Goal: Transaction & Acquisition: Book appointment/travel/reservation

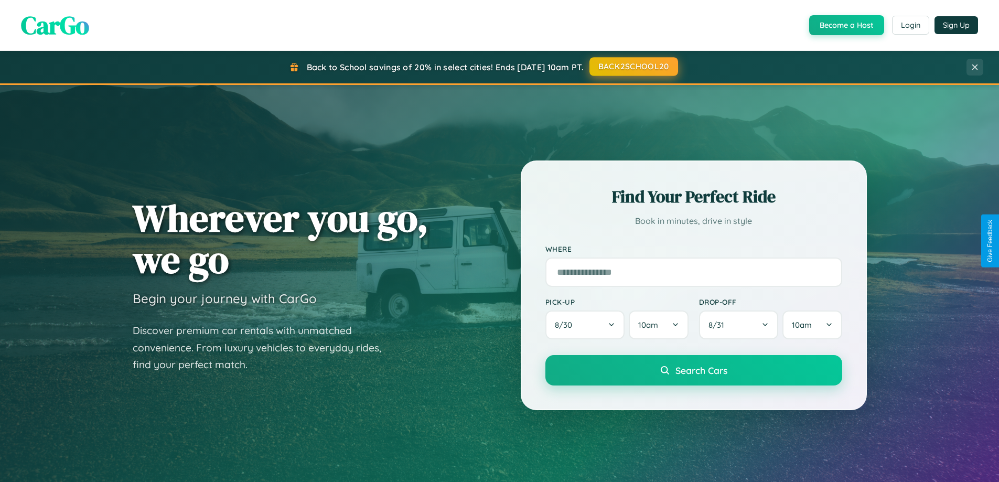
click at [633, 67] on button "BACK2SCHOOL20" at bounding box center [633, 66] width 89 height 19
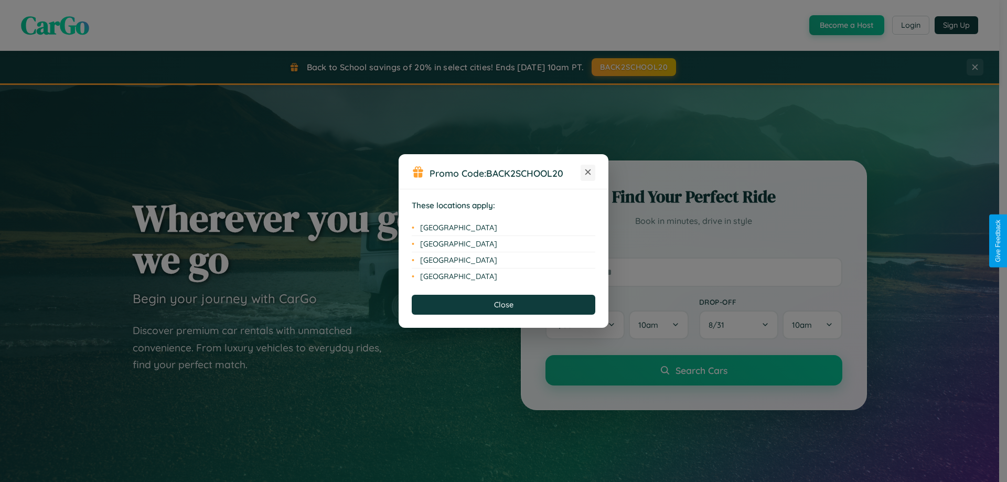
click at [588, 173] on icon at bounding box center [588, 172] width 6 height 6
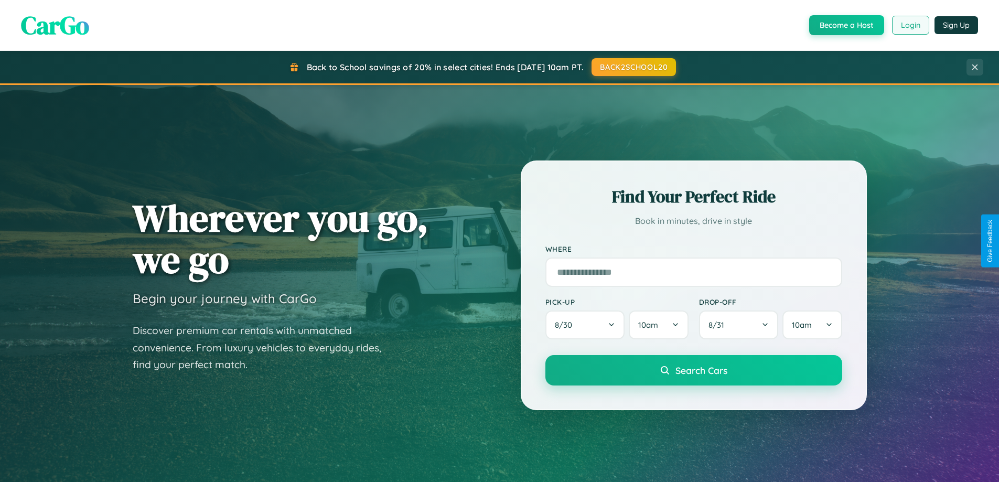
click at [910, 25] on button "Login" at bounding box center [910, 25] width 37 height 19
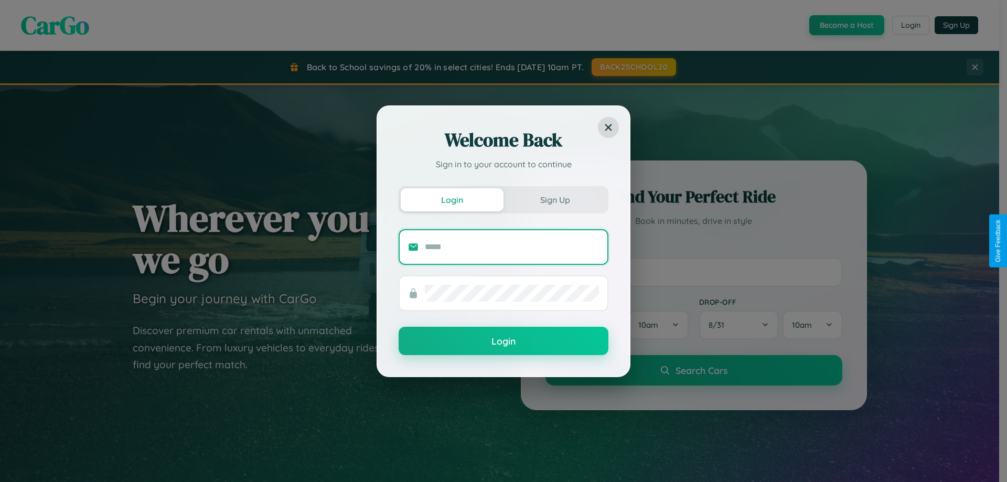
click at [512, 246] on input "text" at bounding box center [512, 247] width 174 height 17
type input "**********"
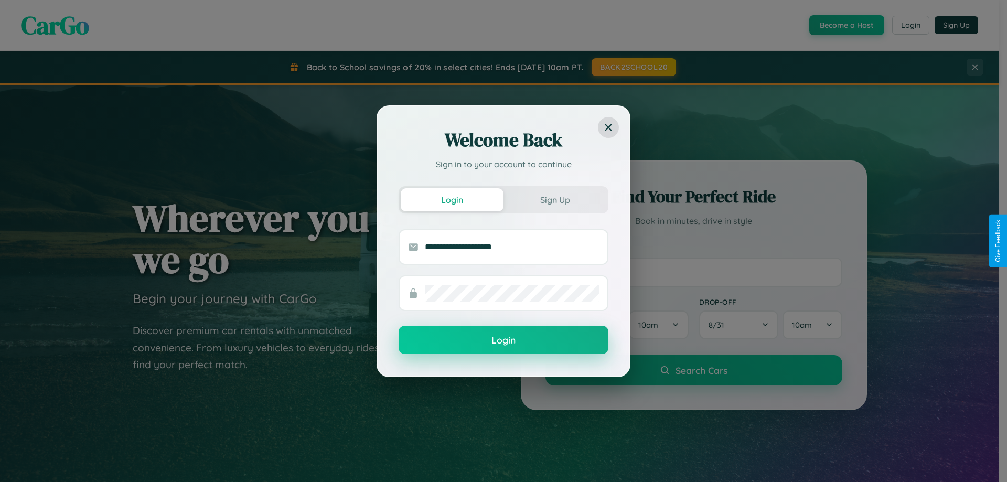
click at [503, 340] on button "Login" at bounding box center [504, 340] width 210 height 28
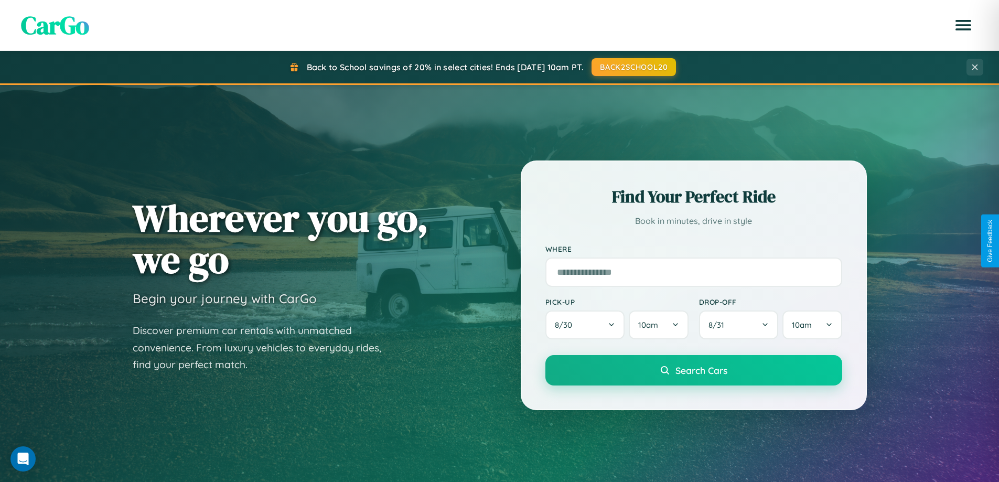
scroll to position [452, 0]
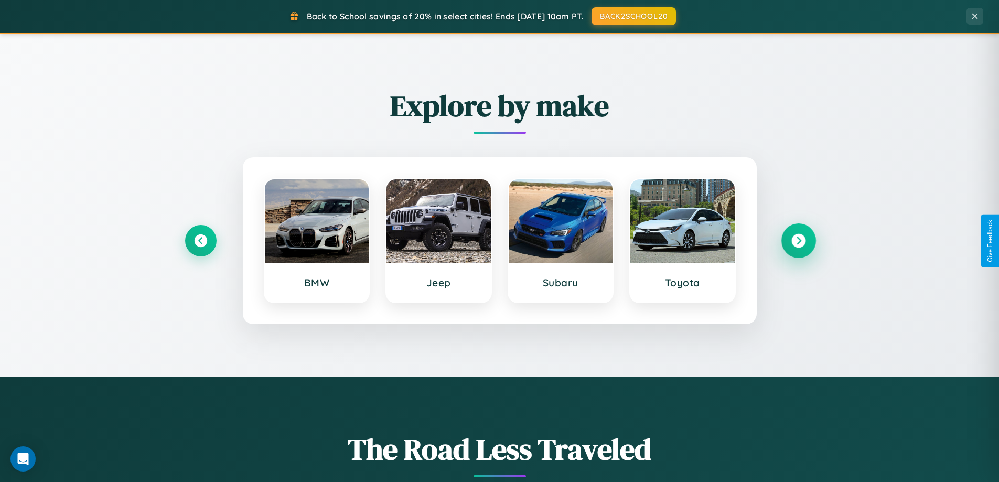
click at [798, 241] on icon at bounding box center [798, 241] width 14 height 14
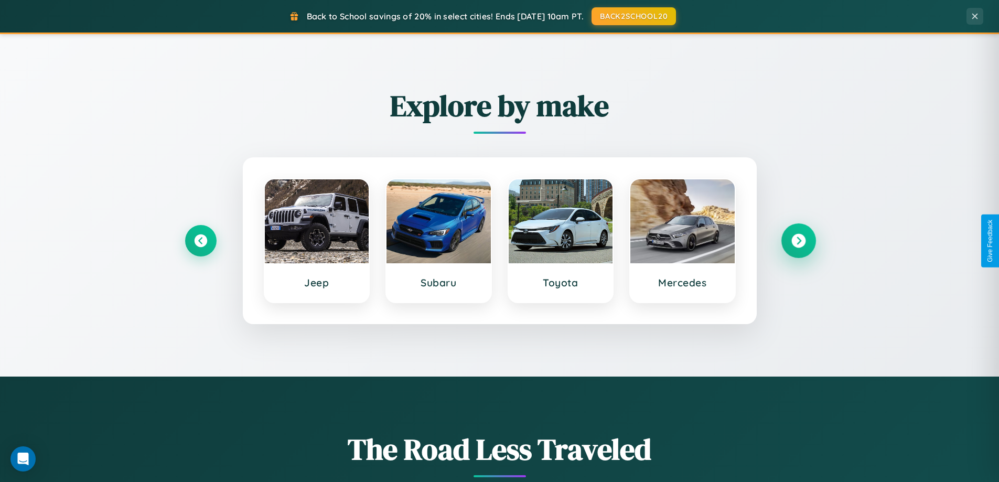
click at [798, 241] on icon at bounding box center [798, 241] width 14 height 14
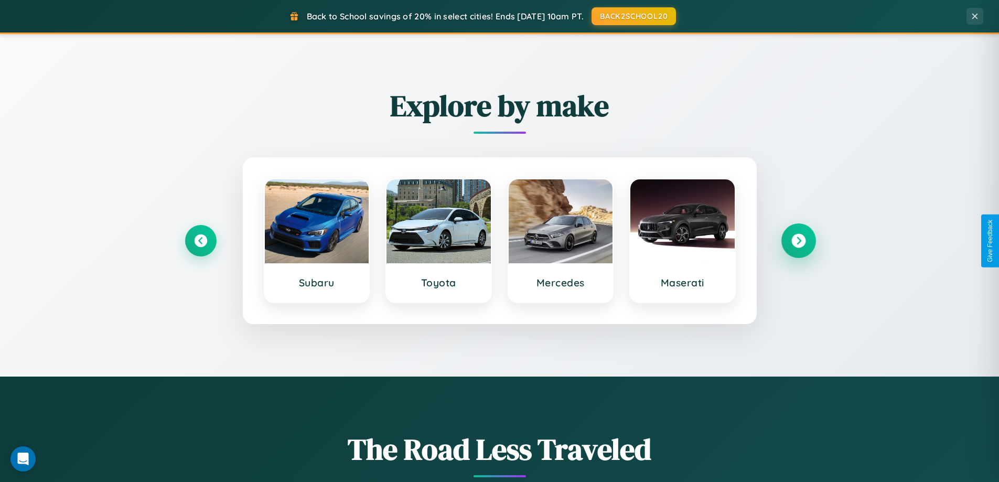
click at [798, 241] on icon at bounding box center [798, 241] width 14 height 14
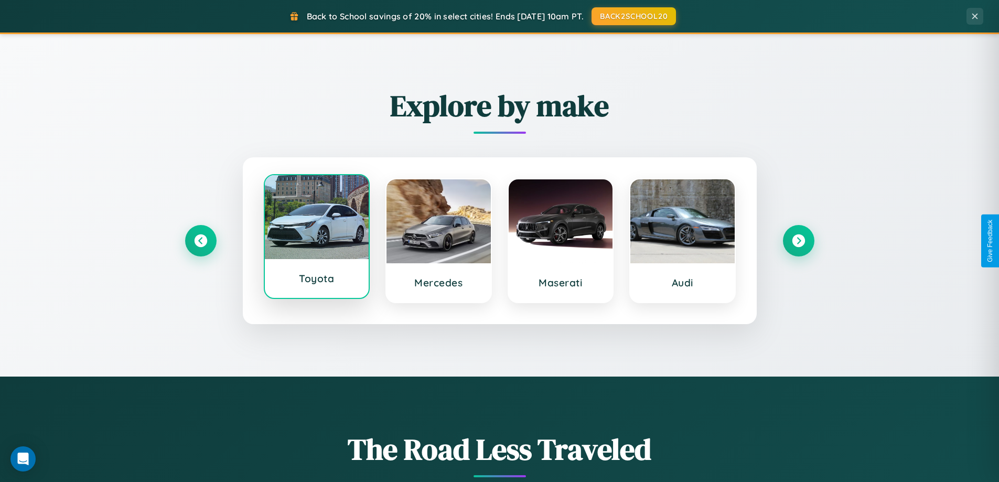
click at [316, 238] on div at bounding box center [317, 217] width 104 height 84
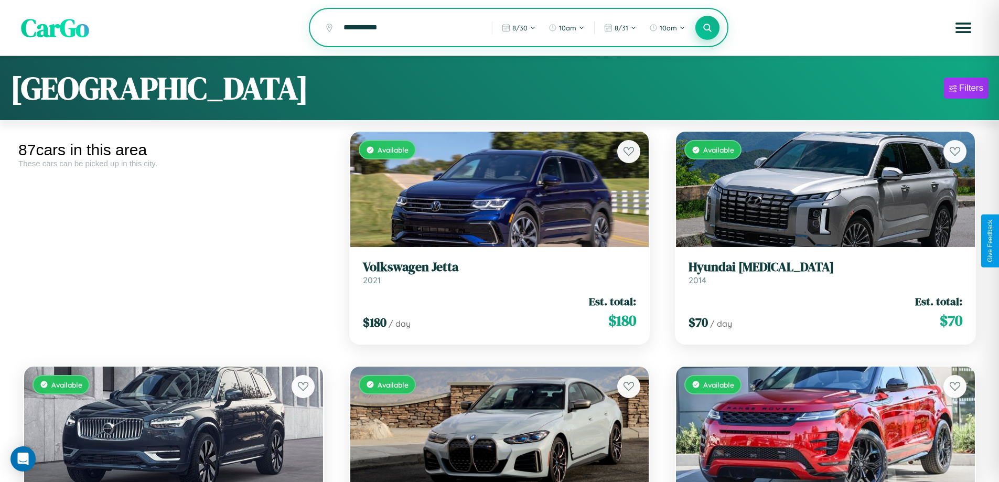
click at [707, 28] on icon at bounding box center [708, 28] width 10 height 10
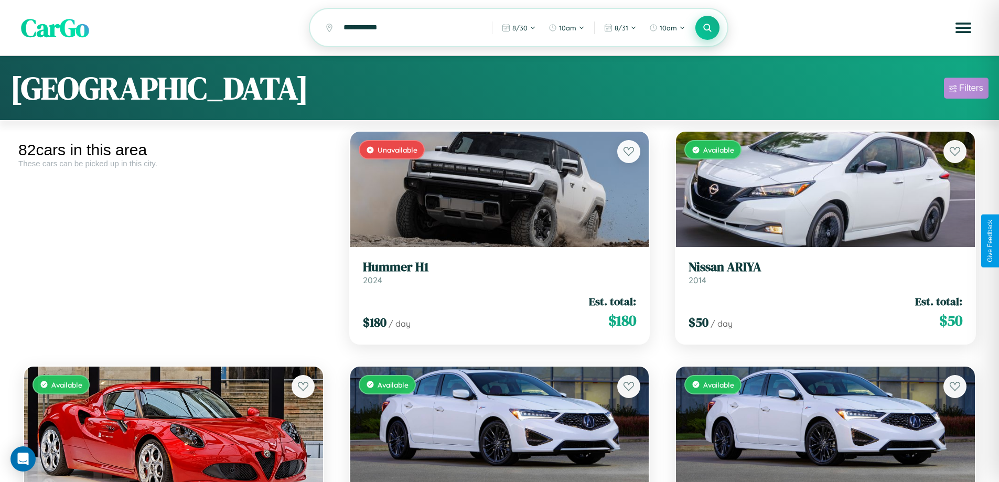
click at [966, 90] on div "Filters" at bounding box center [971, 88] width 24 height 10
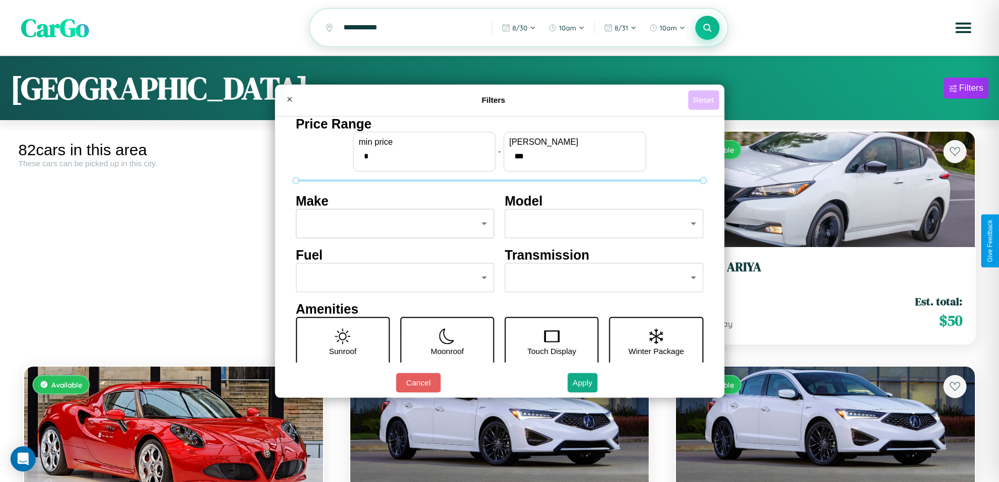
click at [705, 100] on button "Reset" at bounding box center [703, 99] width 31 height 19
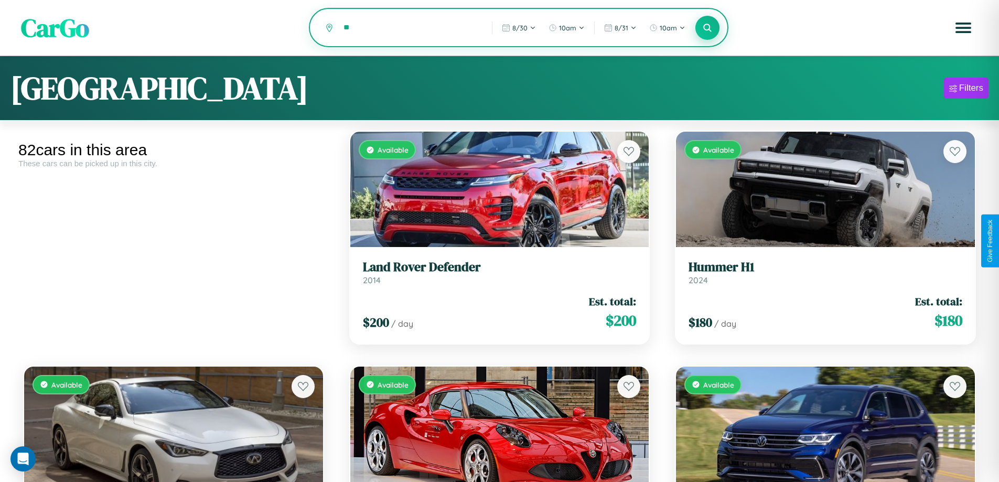
type input "*"
type input "*****"
click at [707, 28] on icon at bounding box center [708, 28] width 10 height 10
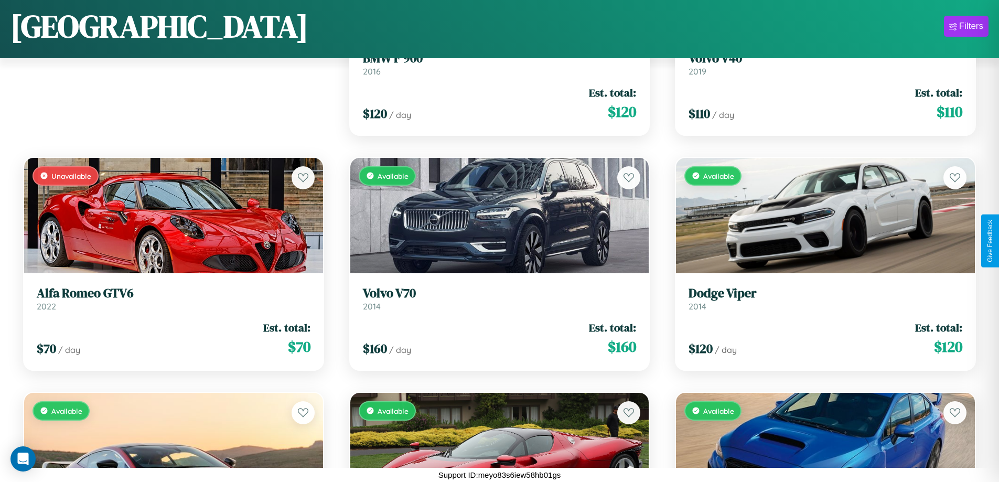
scroll to position [147, 0]
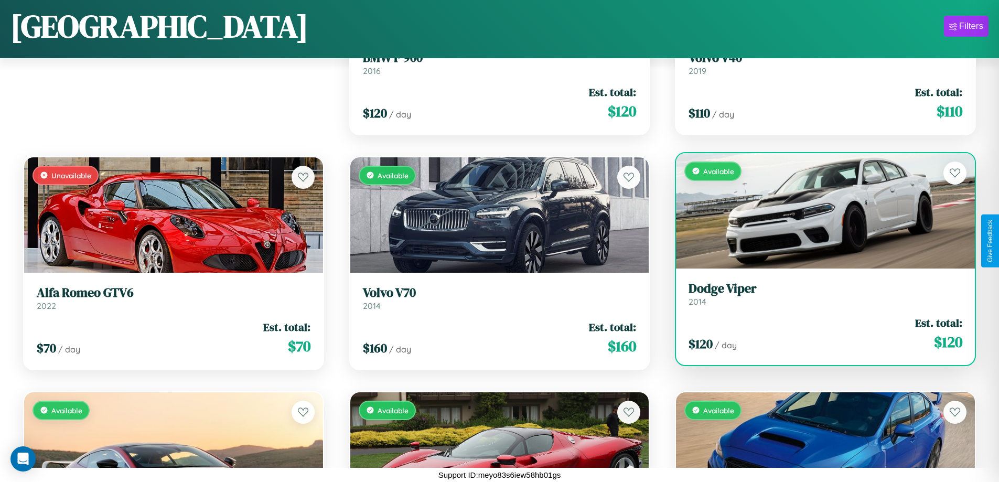
click at [819, 298] on link "Dodge Viper 2014" at bounding box center [826, 294] width 274 height 26
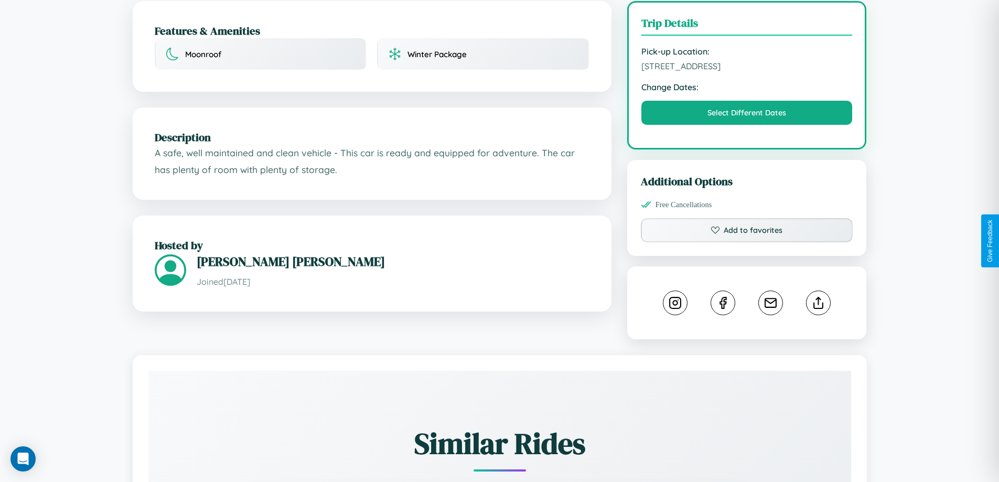
scroll to position [345, 0]
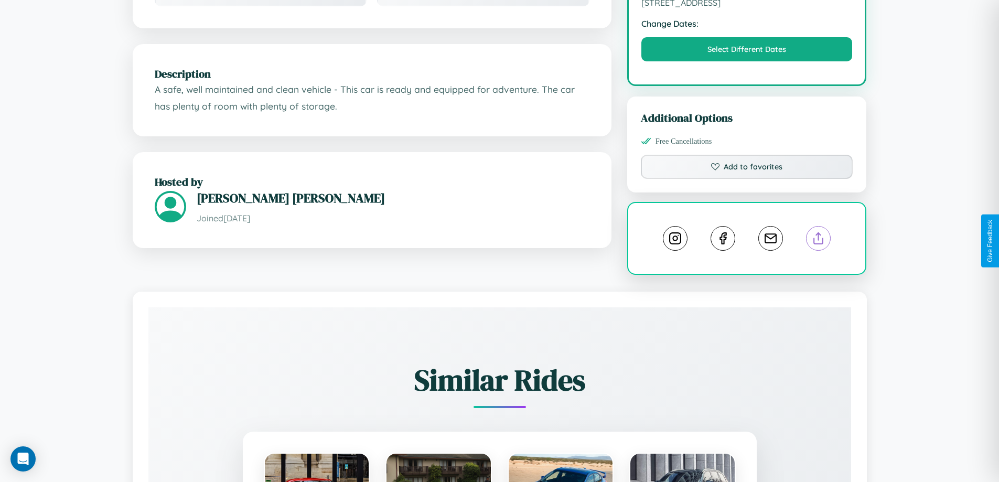
click at [819, 240] on line at bounding box center [819, 236] width 0 height 7
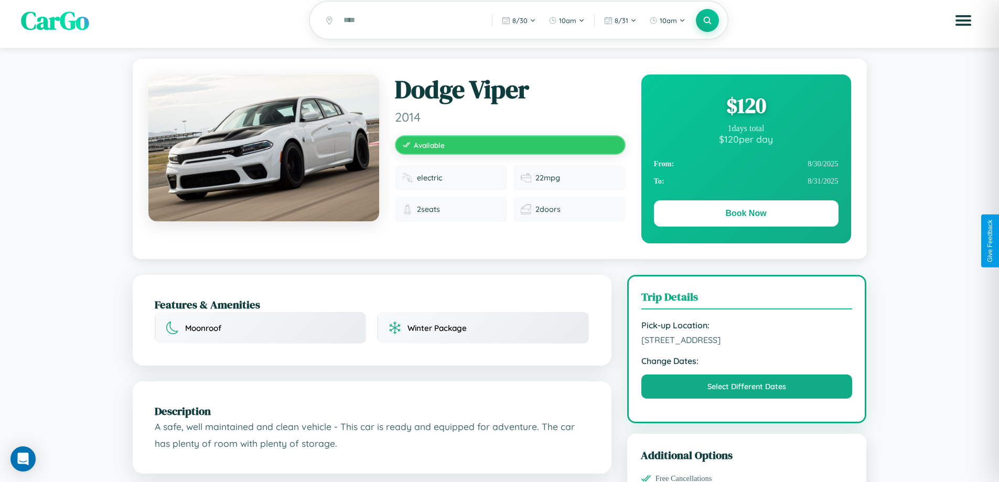
scroll to position [0, 0]
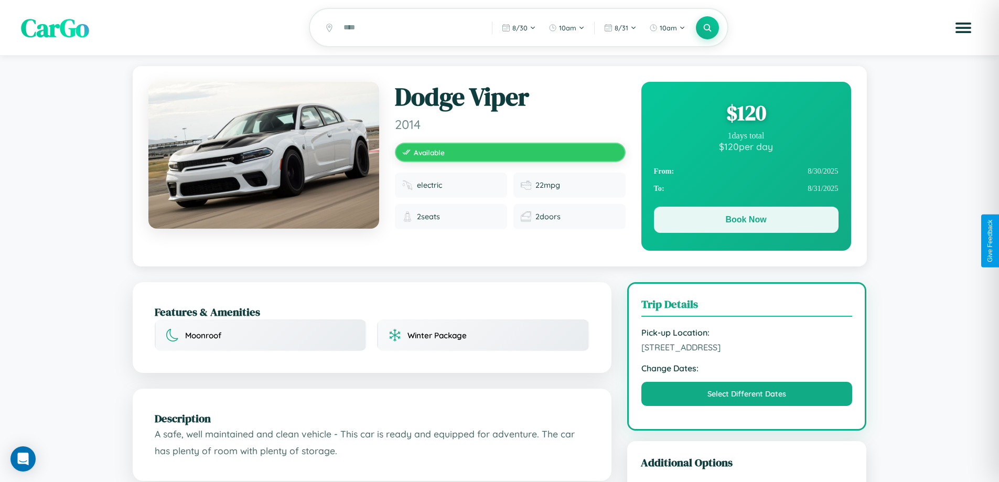
click at [746, 221] on button "Book Now" at bounding box center [746, 220] width 185 height 26
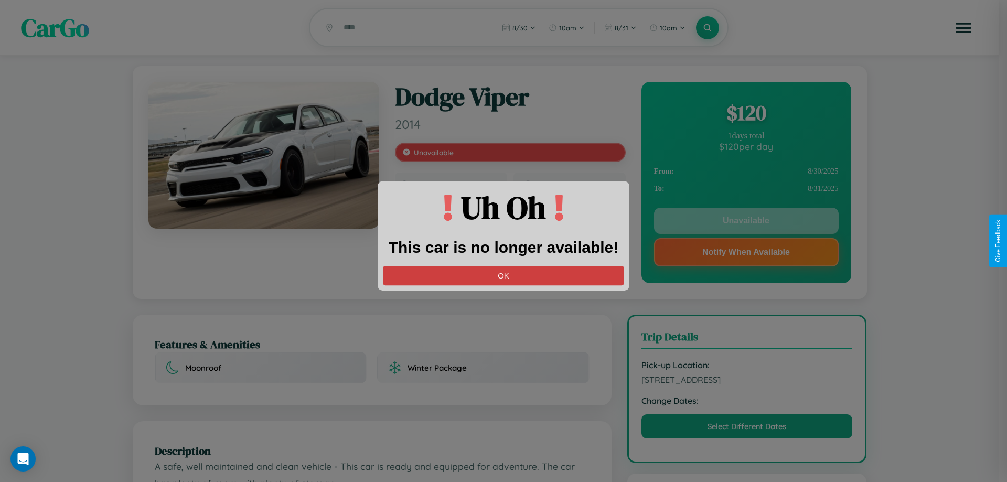
click at [503, 275] on button "OK" at bounding box center [503, 275] width 241 height 19
